Goal: Transaction & Acquisition: Book appointment/travel/reservation

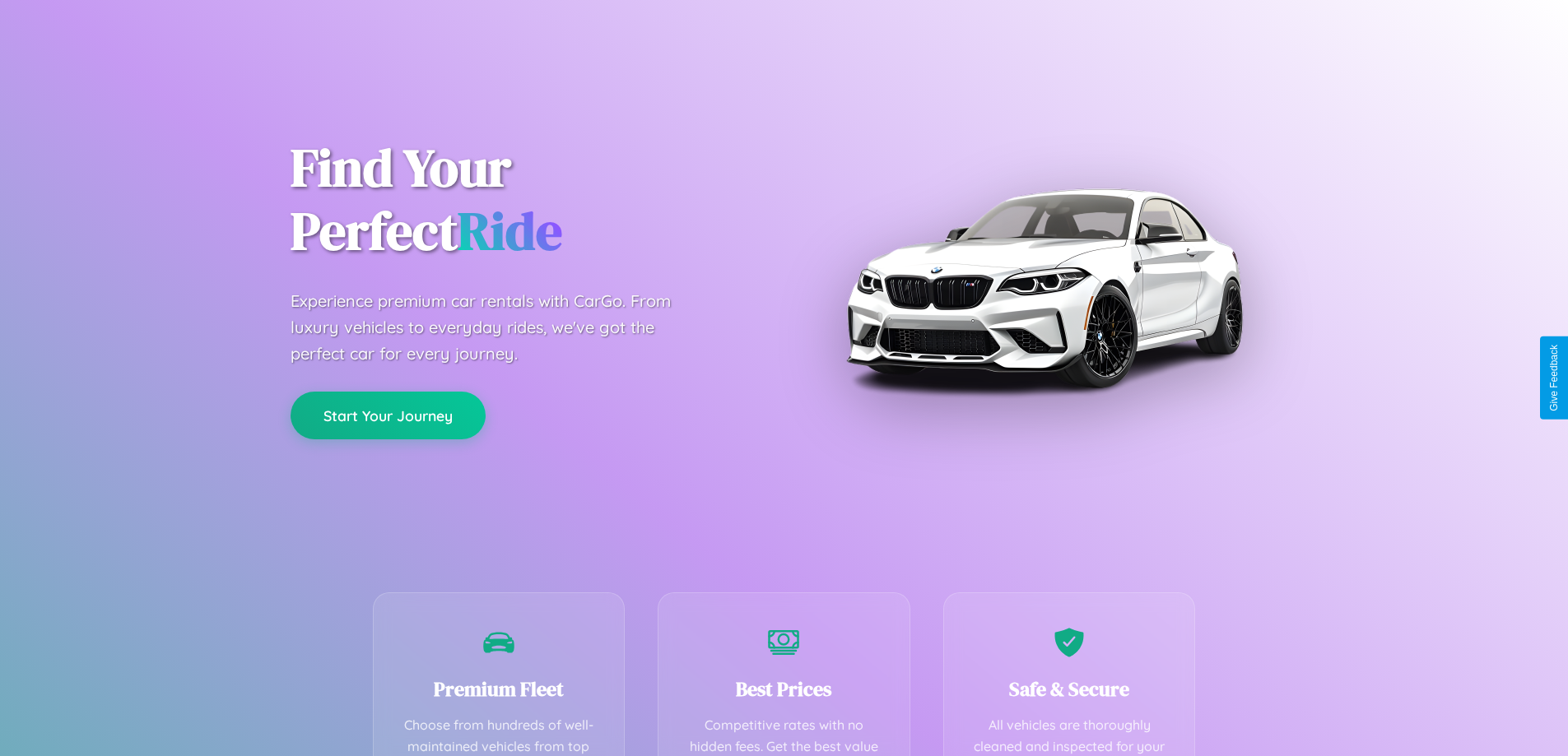
scroll to position [480, 0]
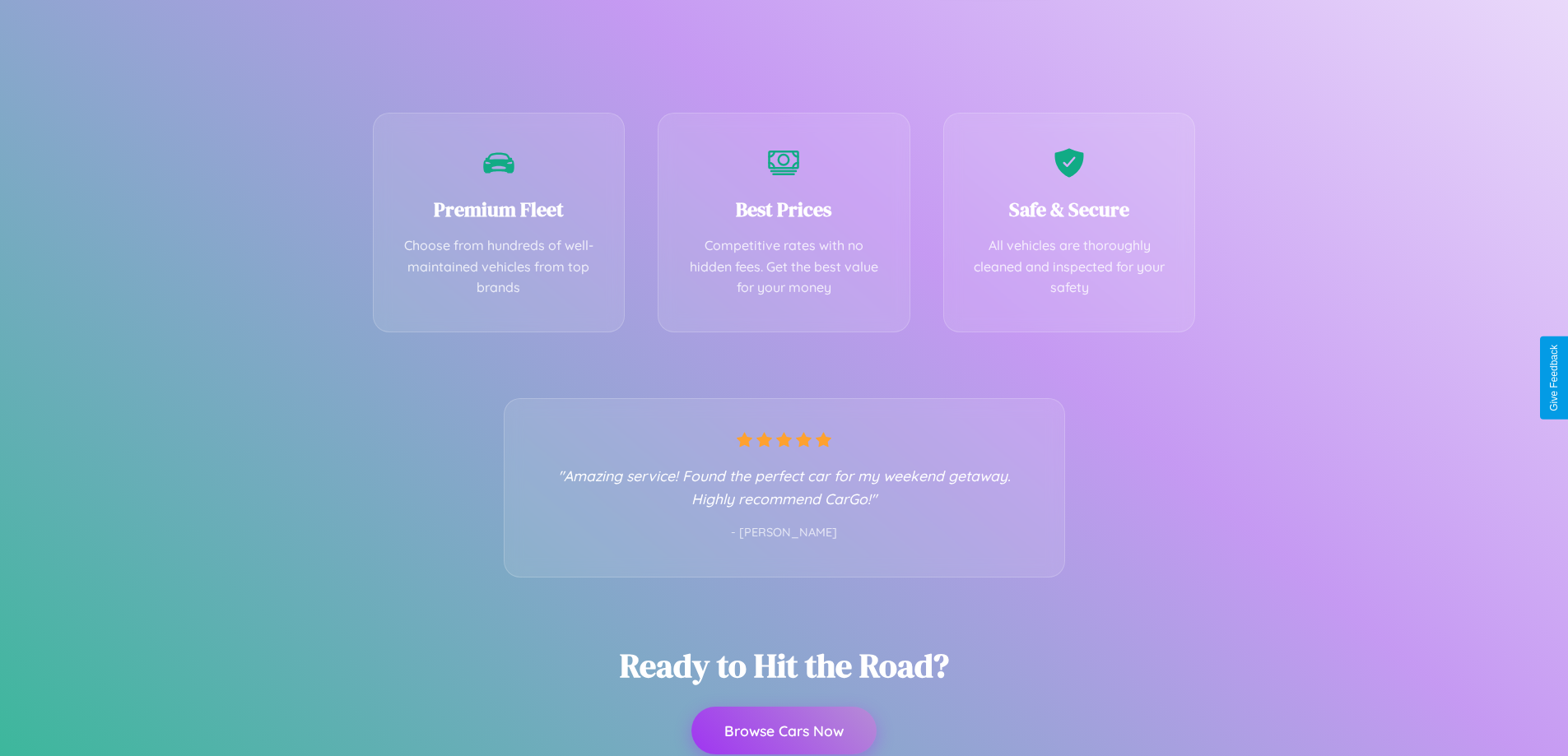
click at [784, 731] on button "Browse Cars Now" at bounding box center [784, 731] width 185 height 48
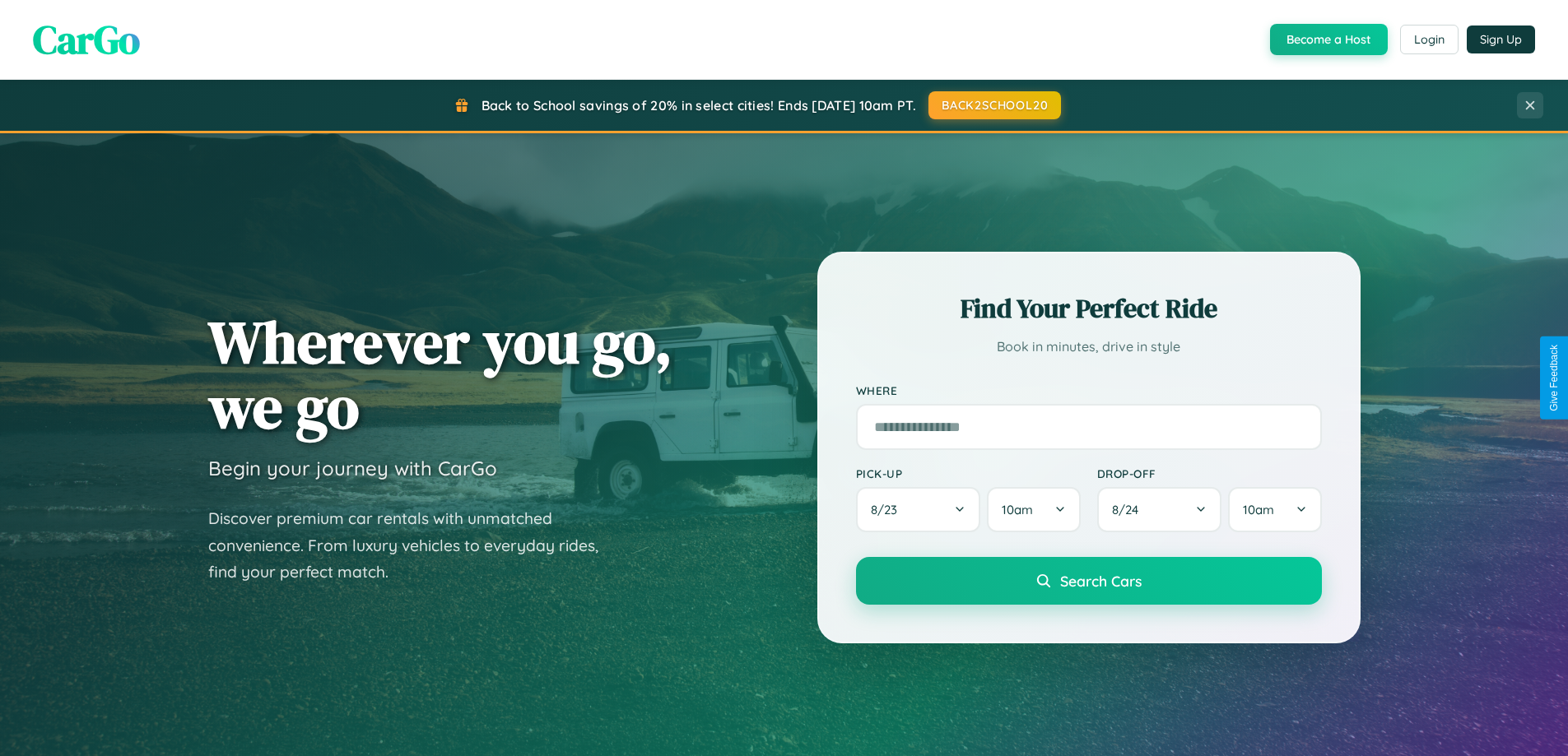
scroll to position [709, 0]
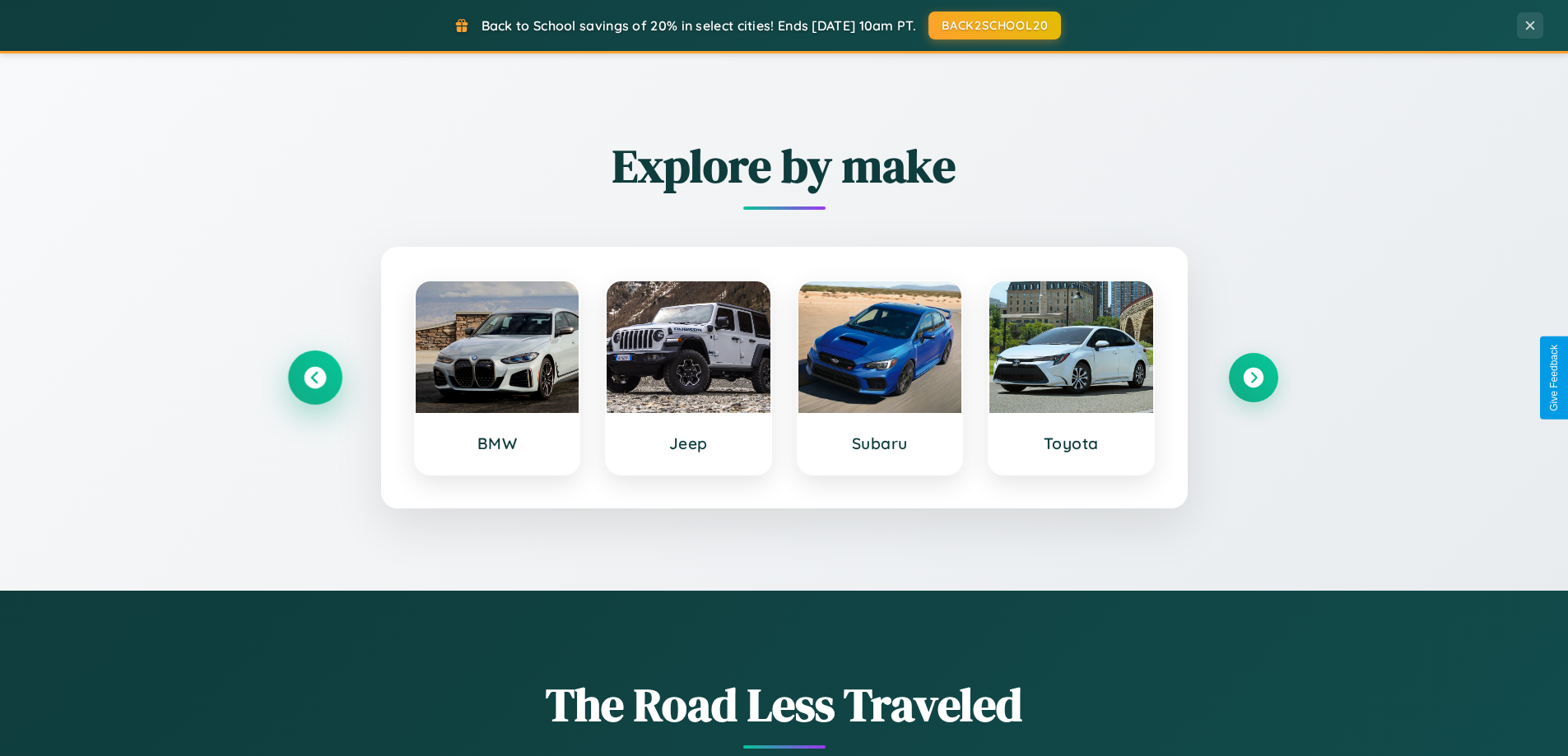
click at [314, 378] on icon at bounding box center [314, 378] width 22 height 22
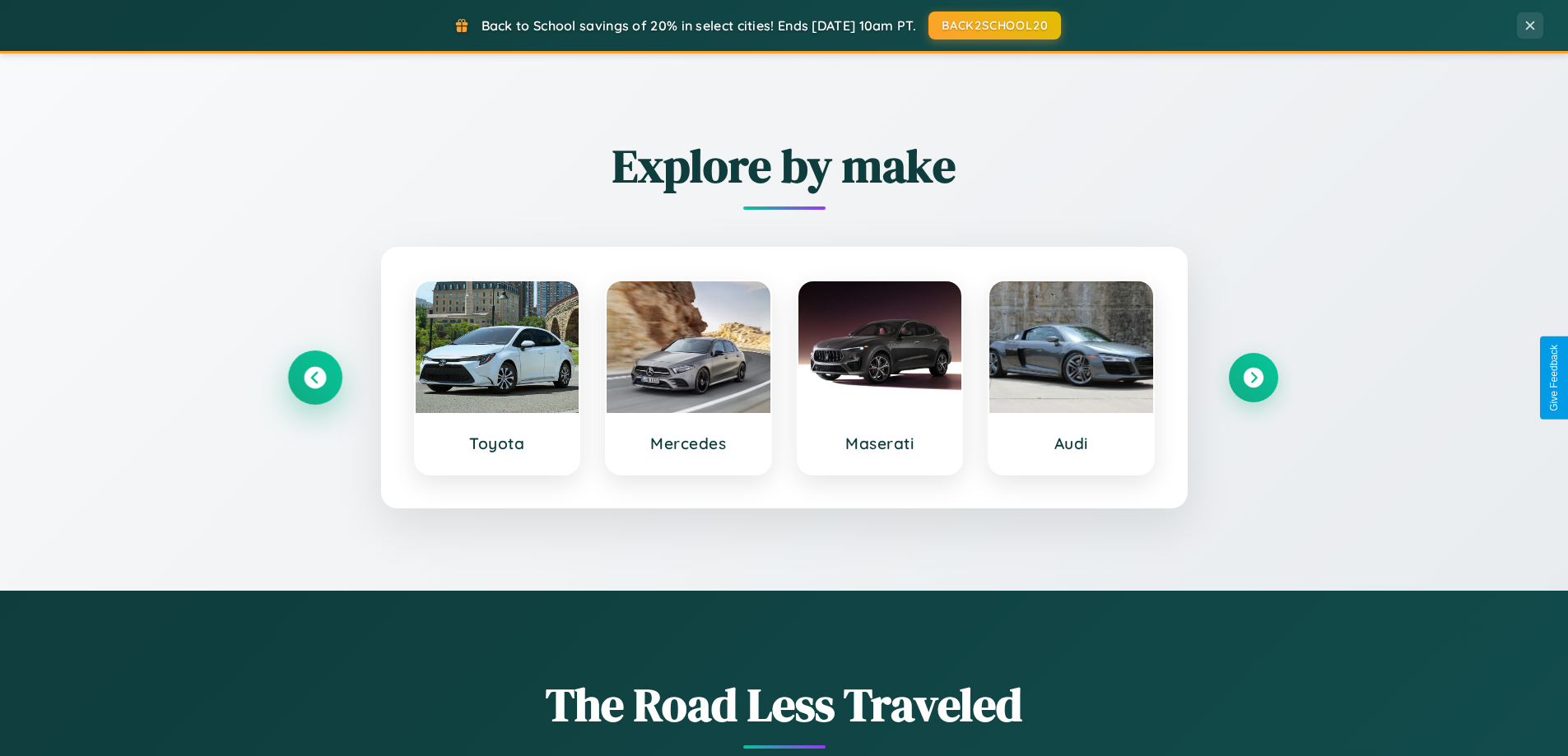
click at [314, 378] on icon at bounding box center [314, 378] width 22 height 22
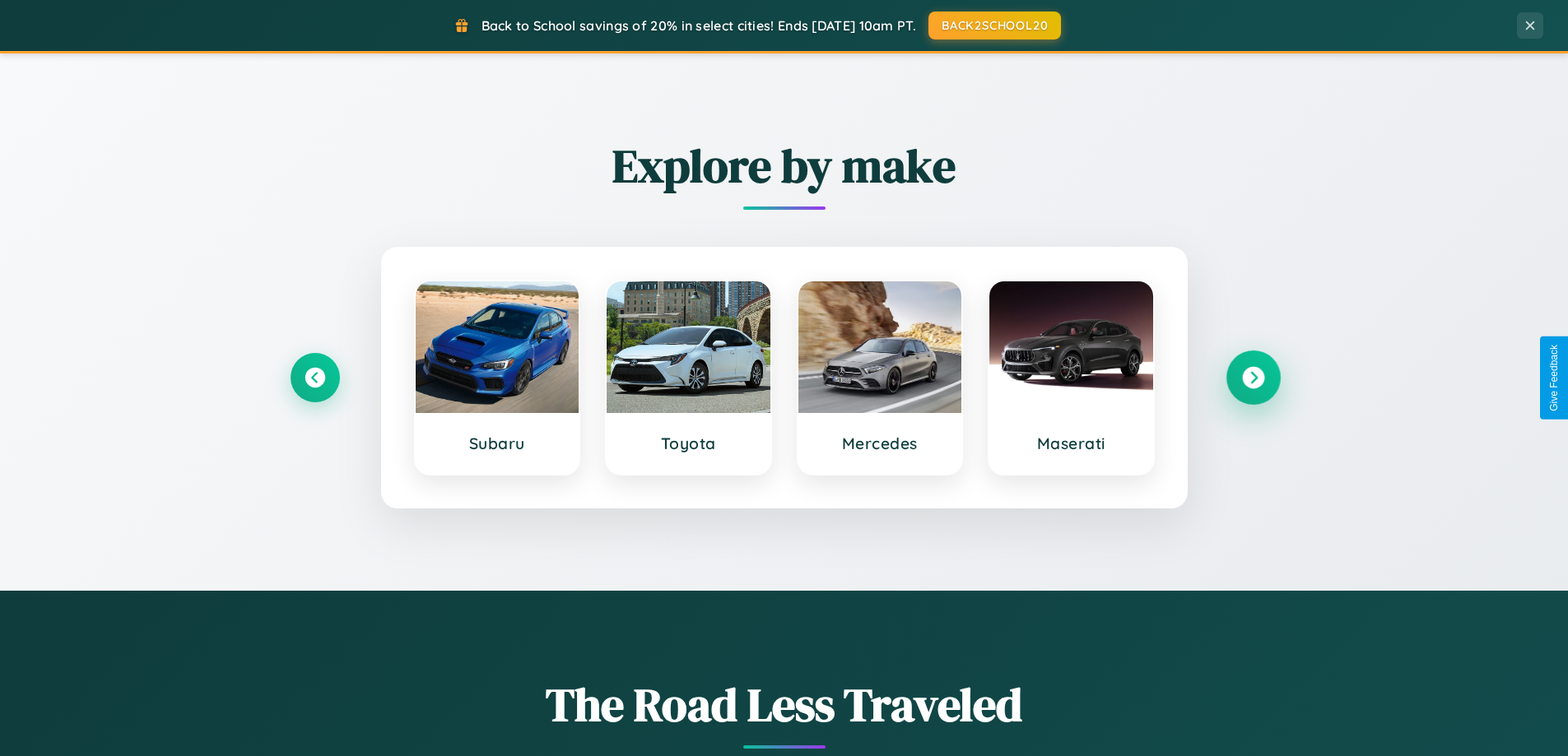
click at [1253, 378] on icon at bounding box center [1253, 378] width 22 height 22
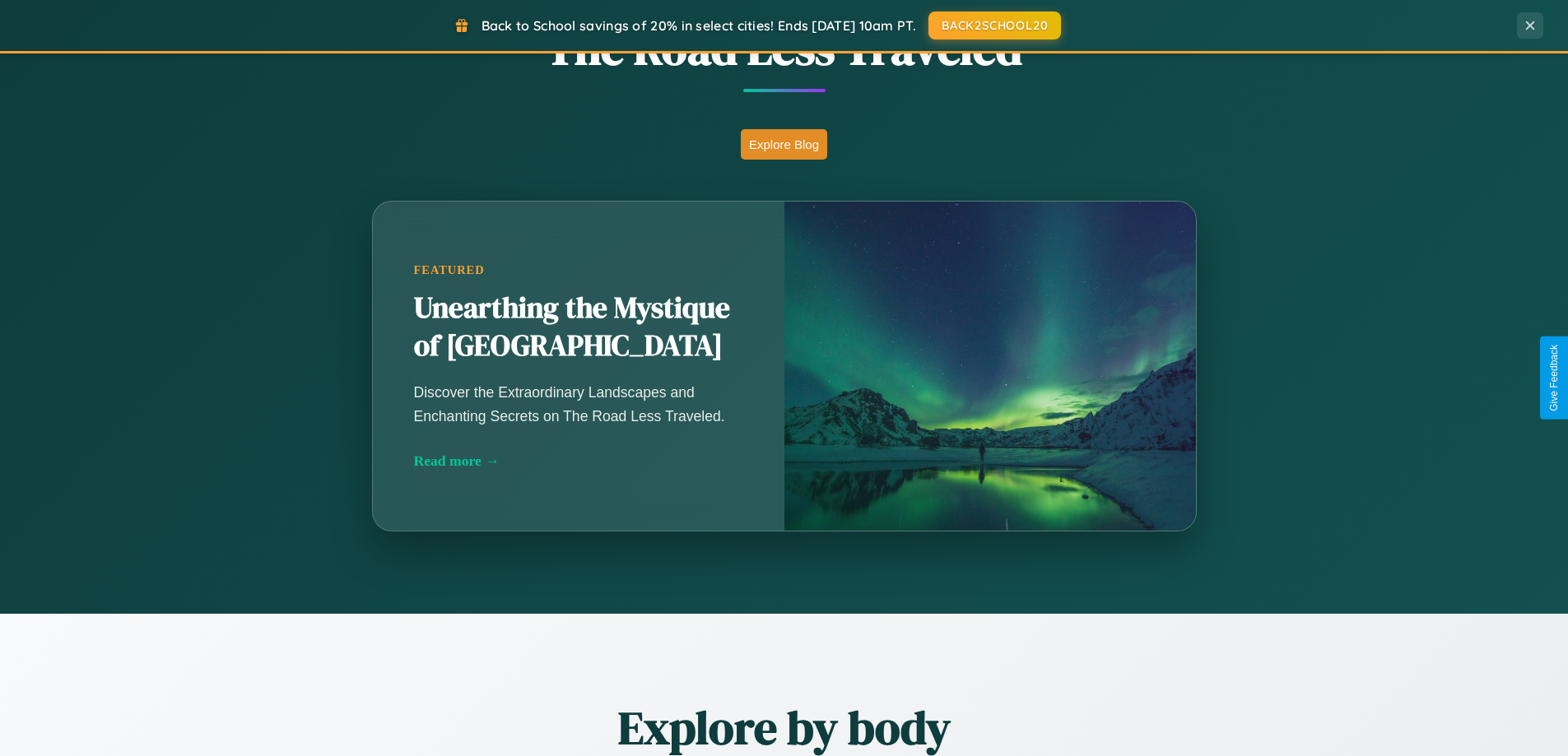
scroll to position [2645, 0]
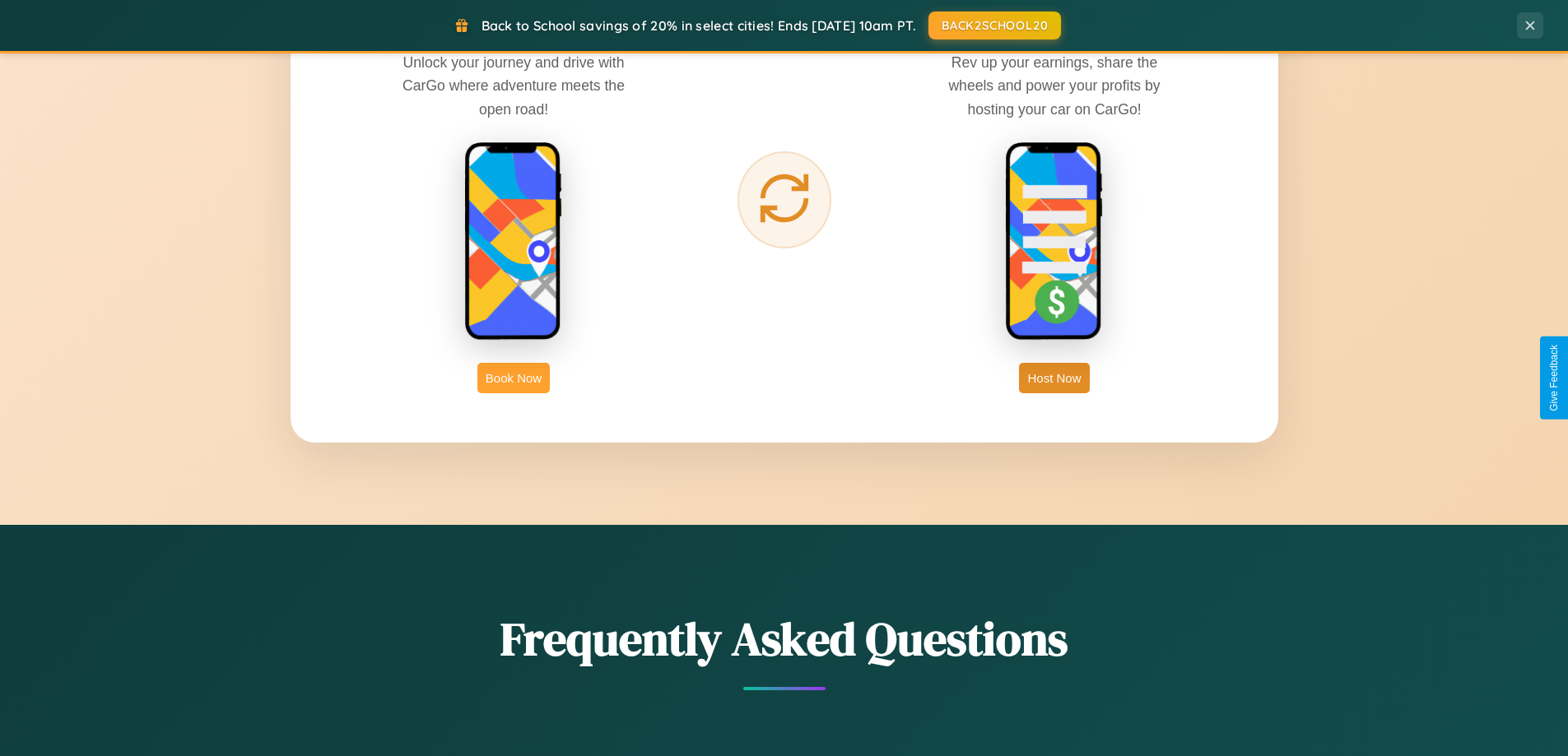
click at [513, 378] on button "Book Now" at bounding box center [514, 378] width 73 height 31
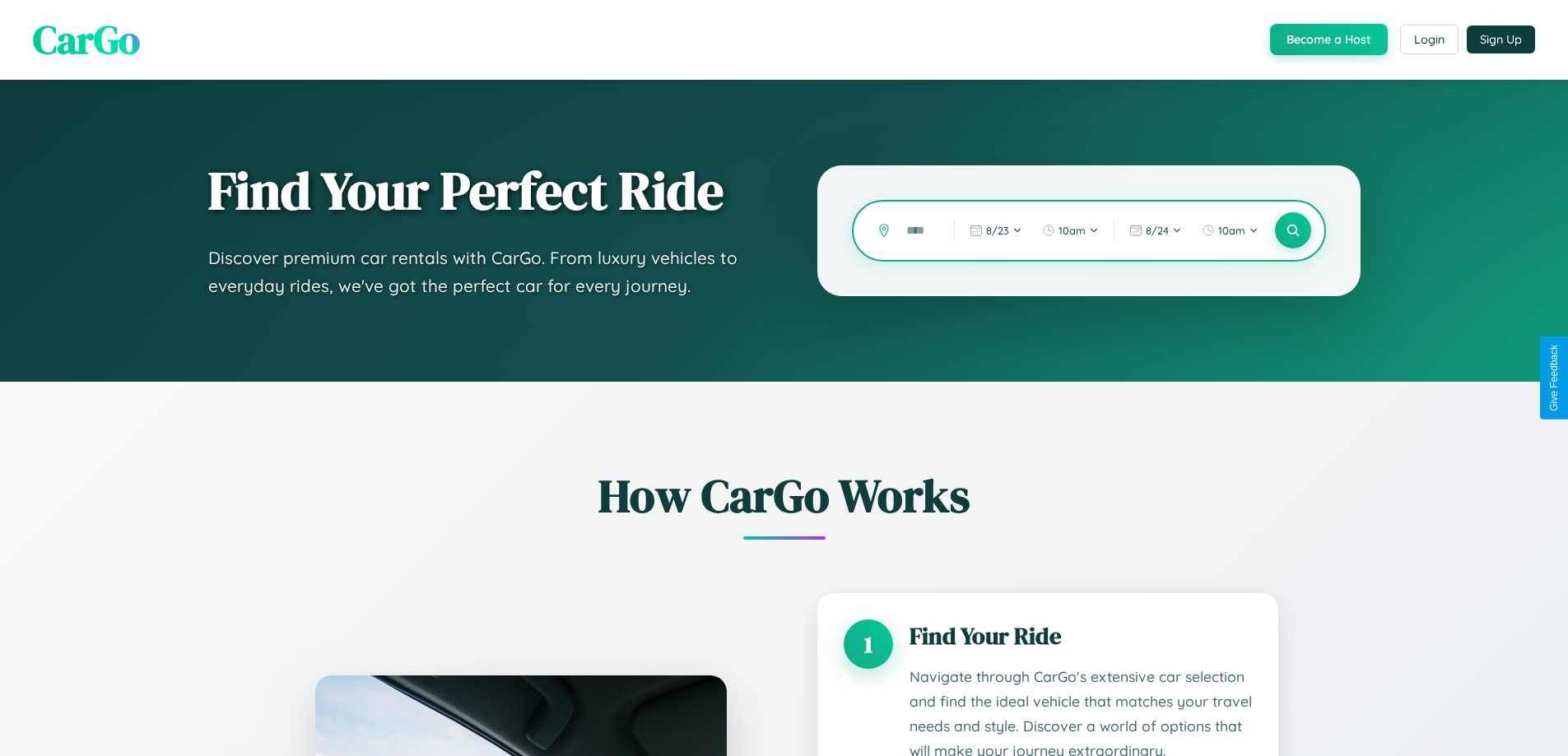
click at [917, 230] on input "text" at bounding box center [917, 231] width 39 height 29
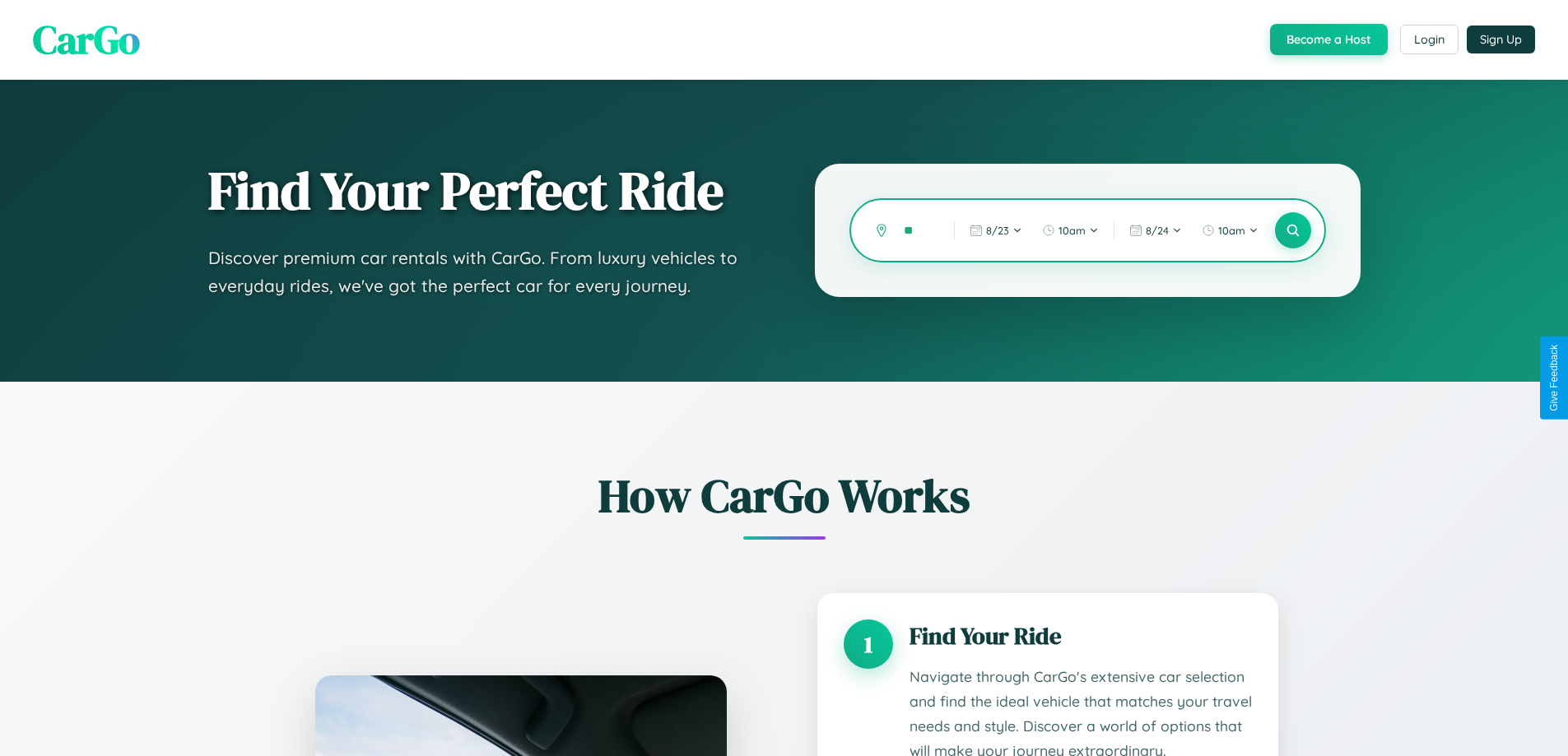
type input "*"
type input "******"
click at [1292, 230] on icon at bounding box center [1292, 230] width 15 height 15
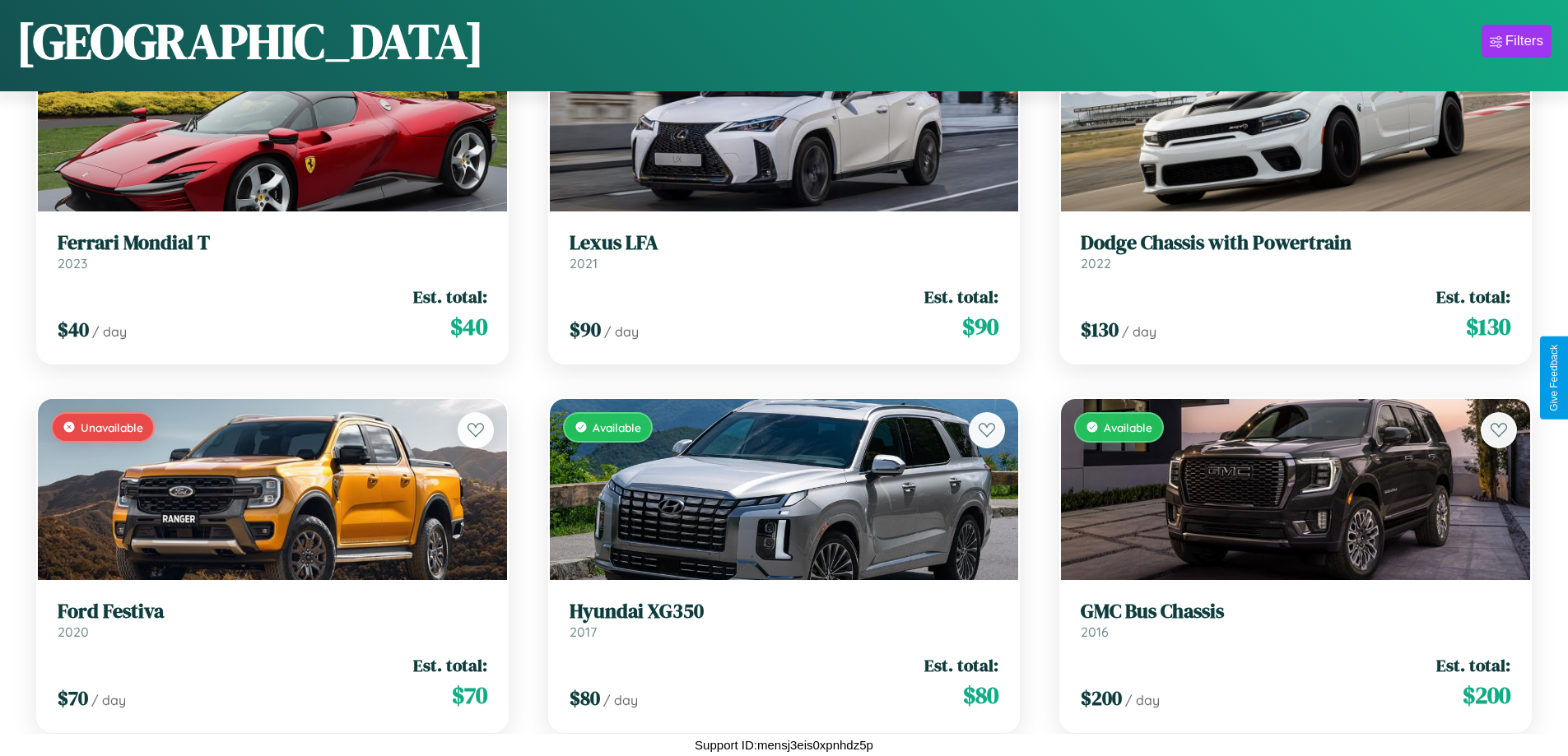
scroll to position [5391, 0]
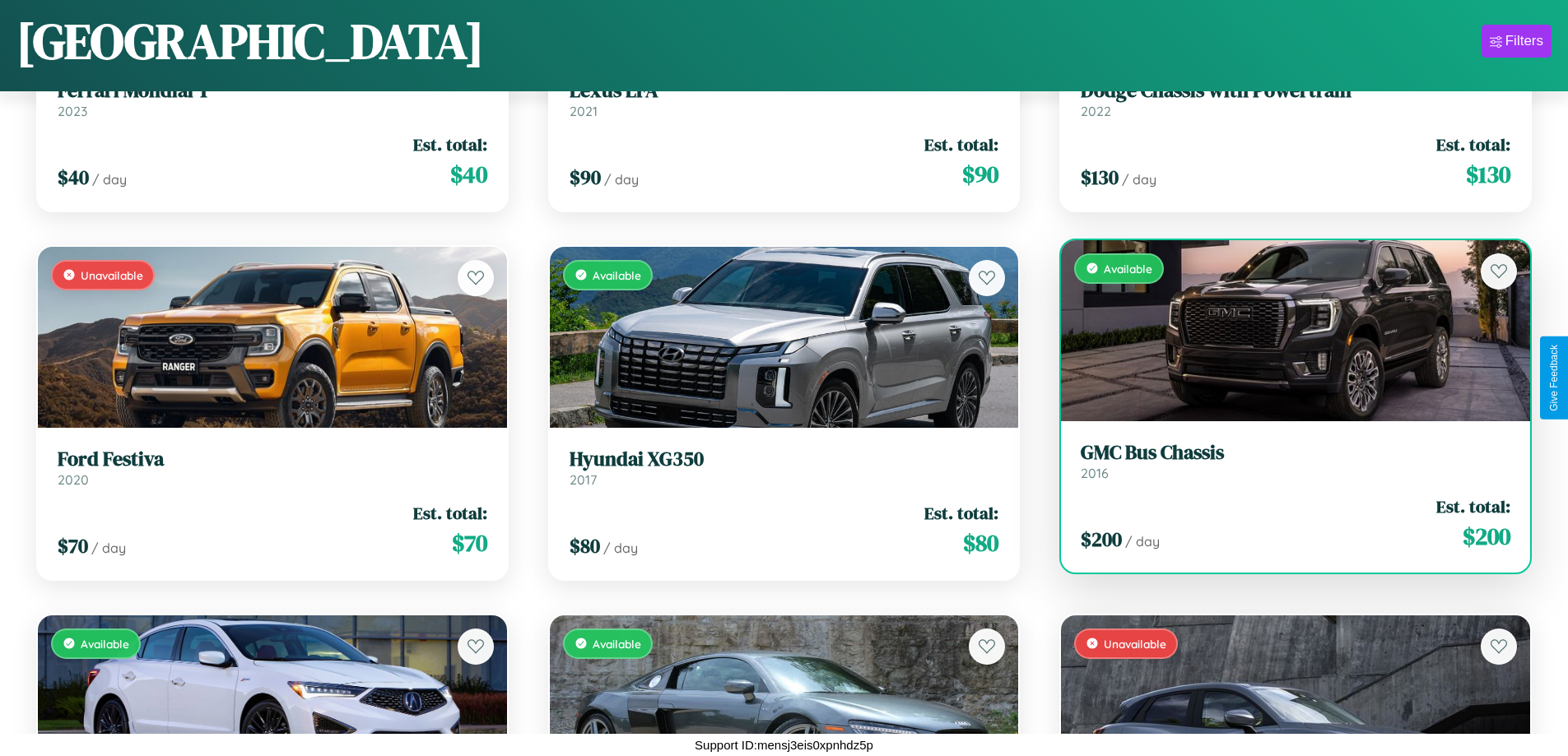
click at [1284, 524] on div "$ 200 / day Est. total: $ 200" at bounding box center [1296, 524] width 430 height 58
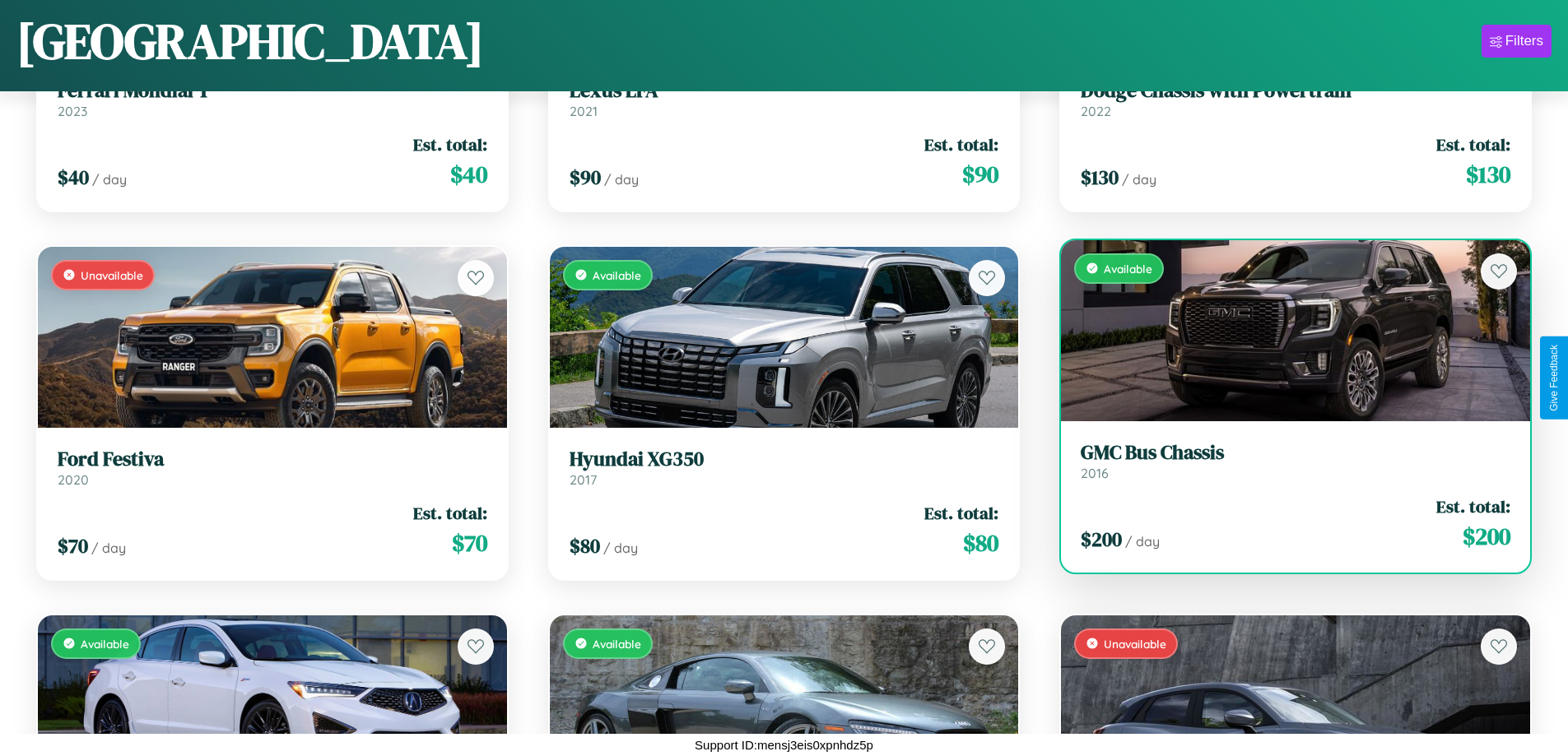
click at [1284, 524] on div "$ 200 / day Est. total: $ 200" at bounding box center [1296, 524] width 430 height 58
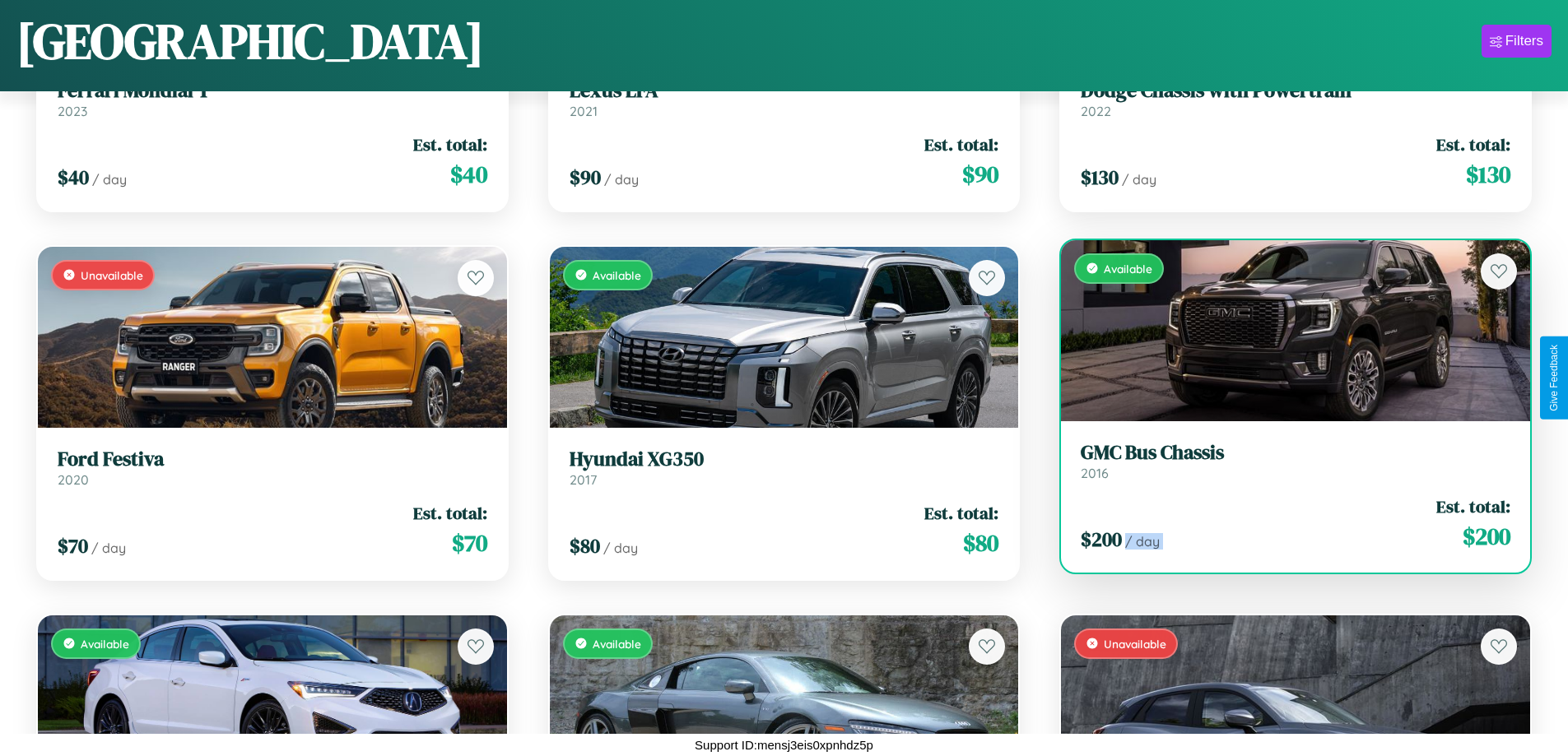
click at [1284, 524] on div "$ 200 / day Est. total: $ 200" at bounding box center [1296, 524] width 430 height 58
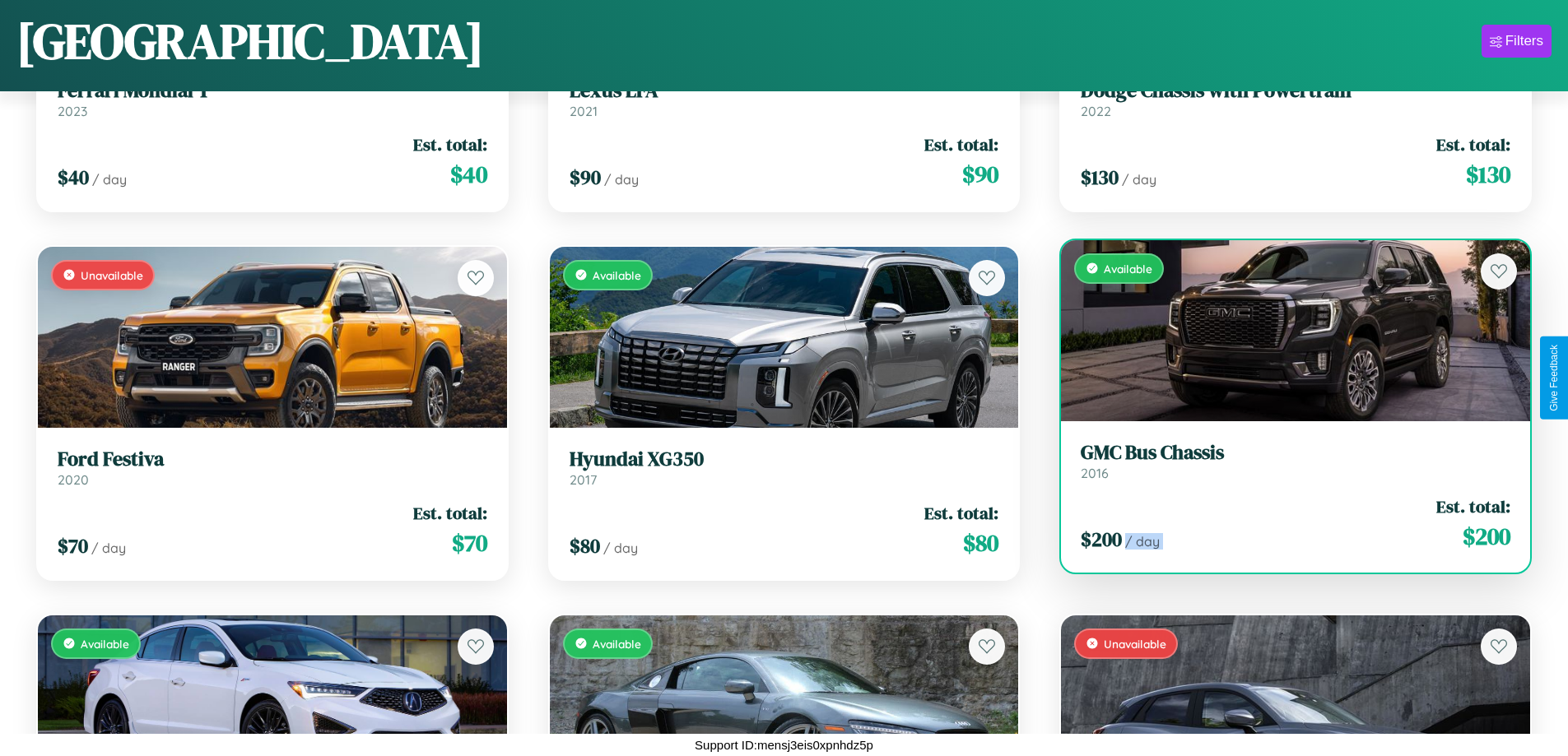
click at [1284, 524] on div "$ 200 / day Est. total: $ 200" at bounding box center [1296, 524] width 430 height 58
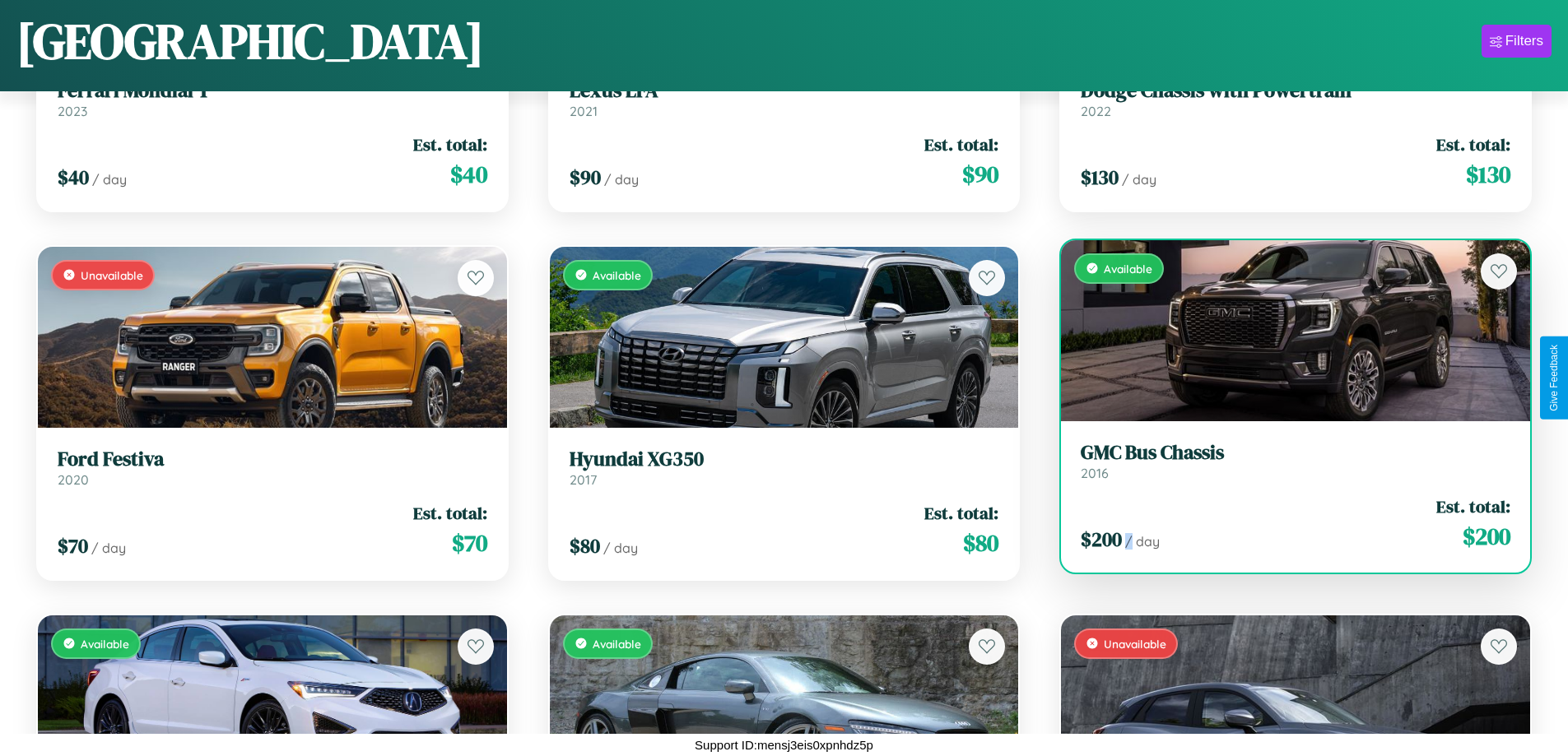
click at [1284, 524] on div "$ 200 / day Est. total: $ 200" at bounding box center [1296, 524] width 430 height 58
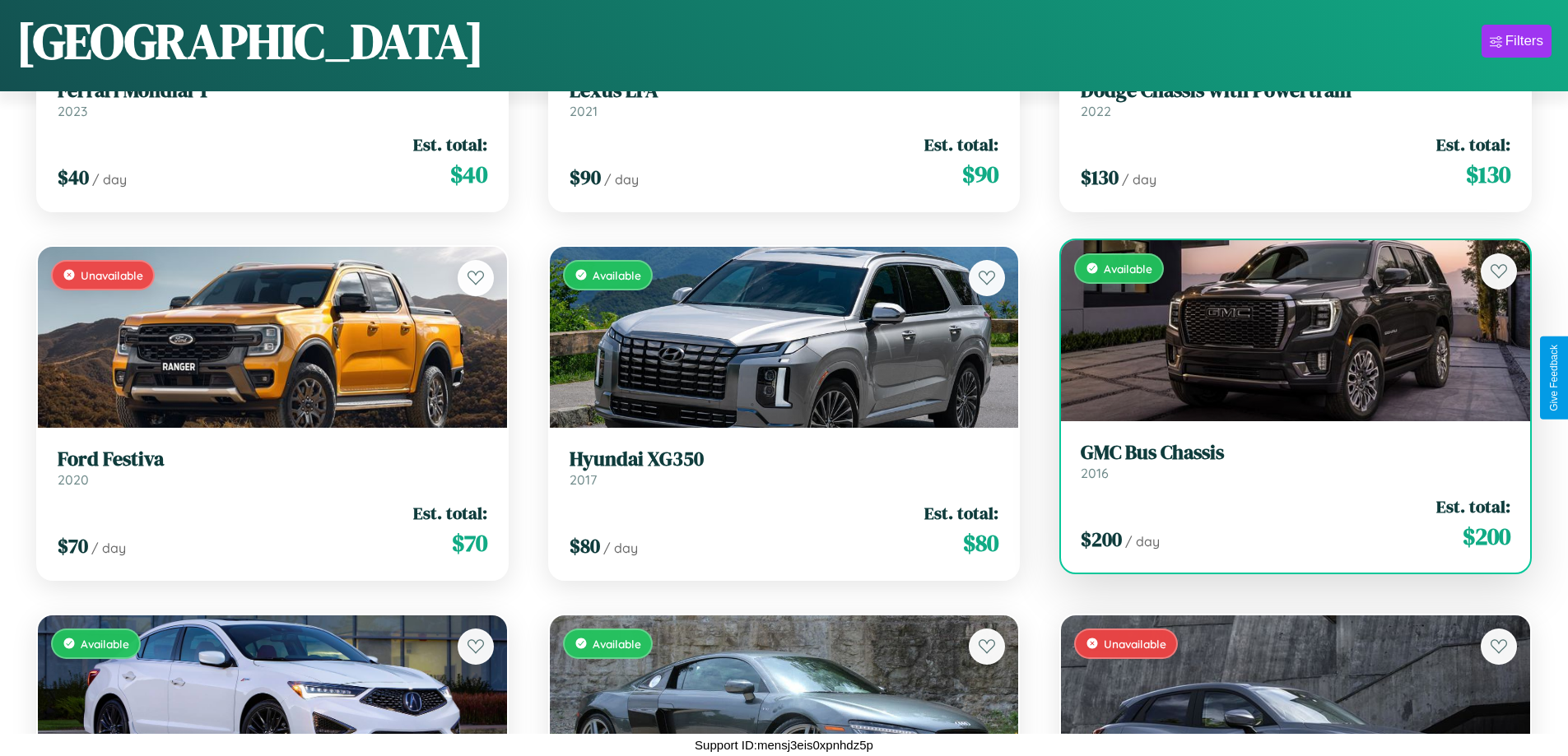
click at [1284, 461] on h3 "GMC Bus Chassis" at bounding box center [1296, 453] width 430 height 24
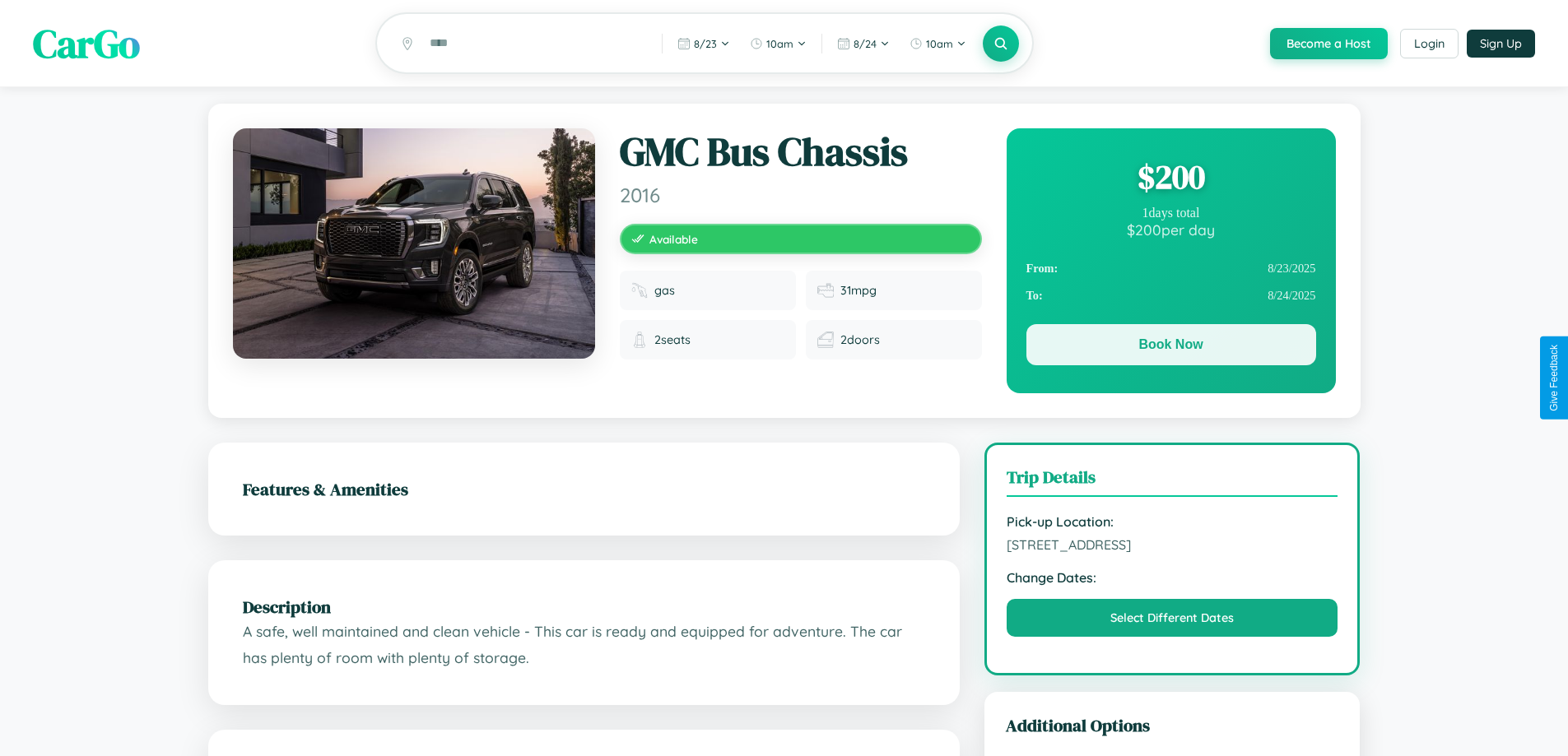
click at [1171, 347] on button "Book Now" at bounding box center [1171, 344] width 290 height 41
